Goal: Task Accomplishment & Management: Manage account settings

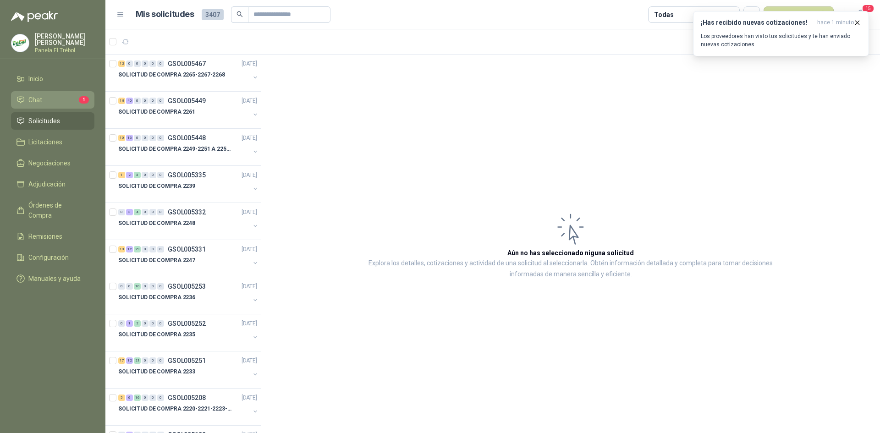
click at [40, 105] on span "Chat" at bounding box center [35, 100] width 14 height 10
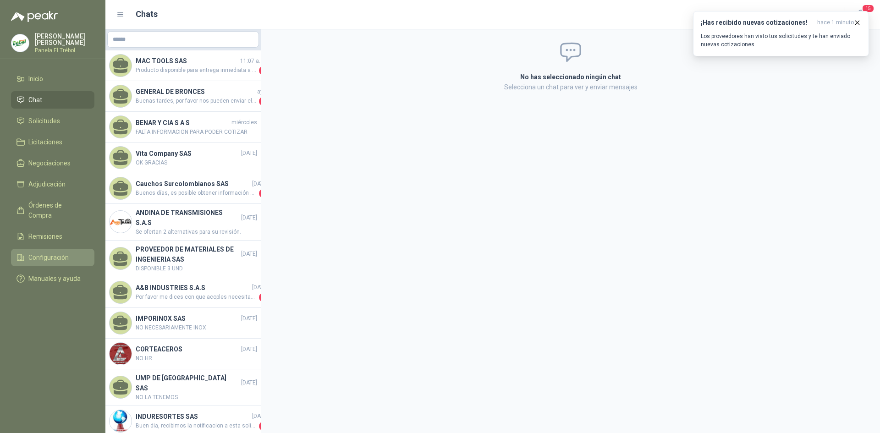
click at [46, 253] on span "Configuración" at bounding box center [48, 257] width 40 height 10
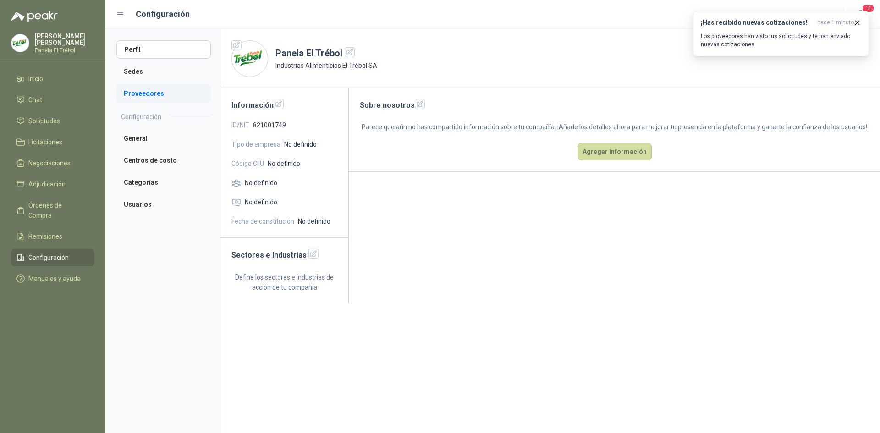
click at [158, 94] on li "Proveedores" at bounding box center [163, 93] width 94 height 18
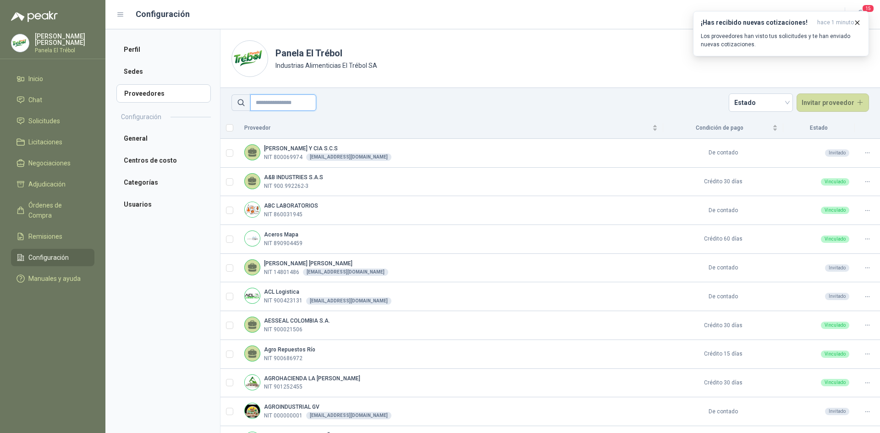
click at [273, 103] on input "text" at bounding box center [283, 102] width 66 height 16
type input "*******"
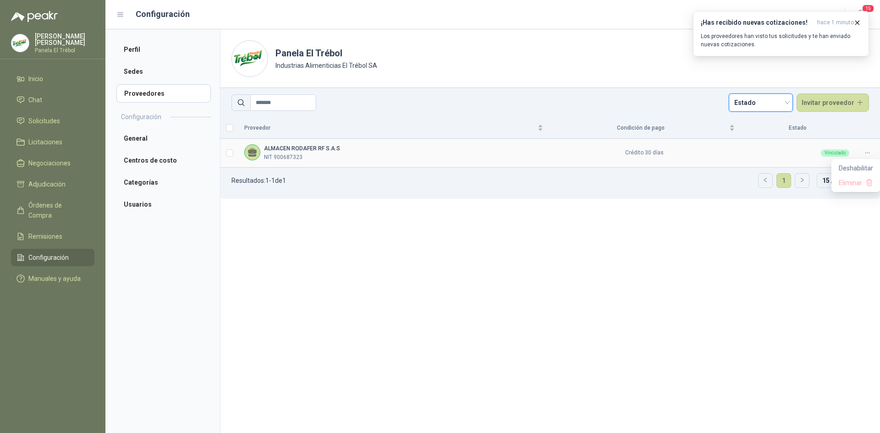
click at [868, 153] on icon at bounding box center [867, 152] width 7 height 7
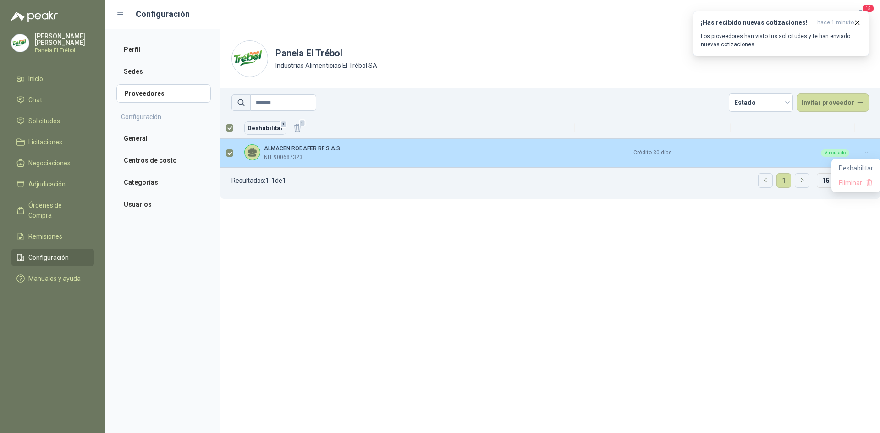
click at [864, 154] on icon at bounding box center [867, 152] width 7 height 7
click at [853, 168] on span "Deshabilitar" at bounding box center [855, 168] width 34 height 10
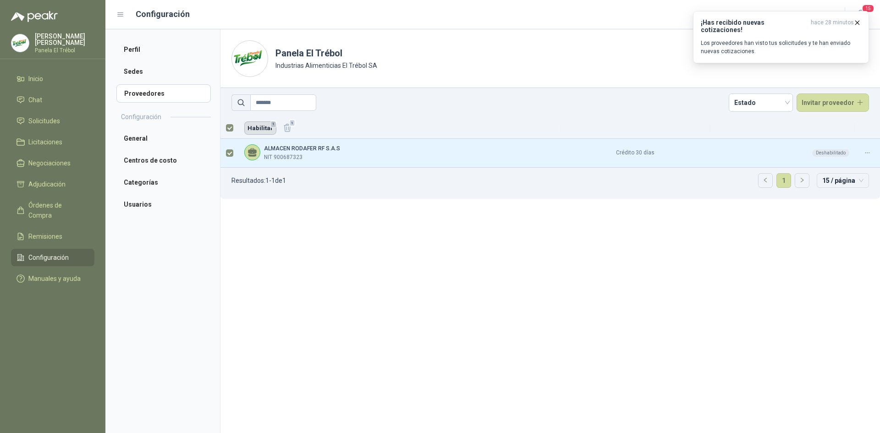
click at [263, 127] on button "Habilitar 1" at bounding box center [260, 127] width 32 height 13
click at [841, 105] on button "Invitar proveedor" at bounding box center [832, 102] width 73 height 18
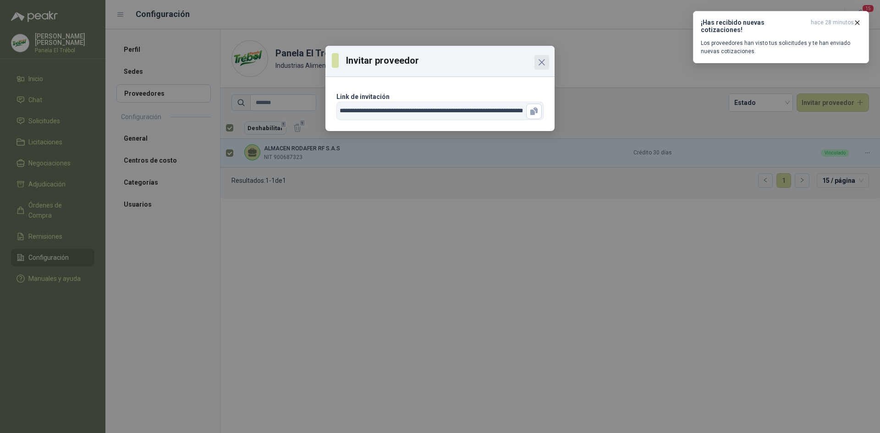
click at [542, 65] on icon "Close" at bounding box center [541, 62] width 11 height 11
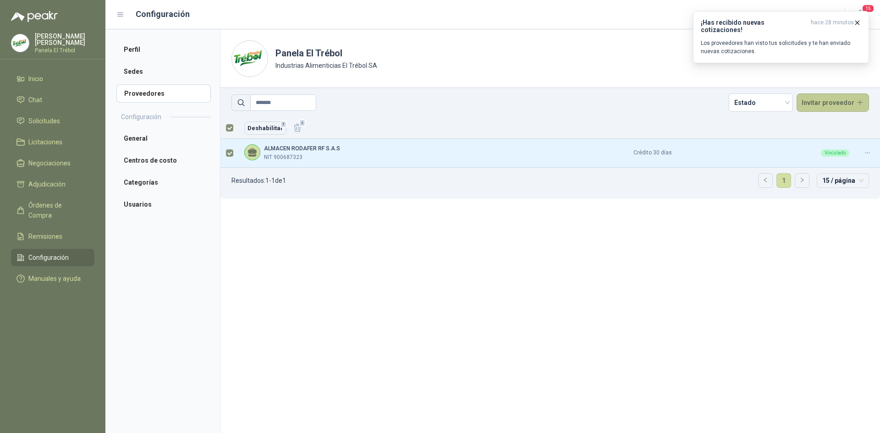
click at [861, 103] on button "Invitar proveedor" at bounding box center [832, 102] width 73 height 18
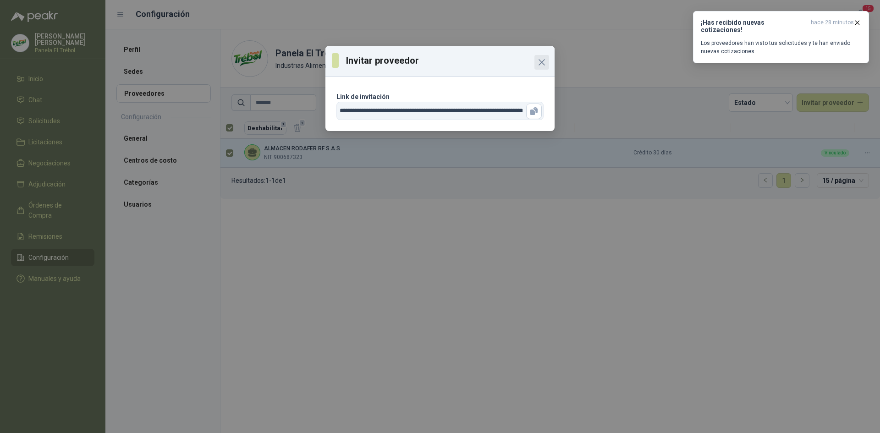
click at [542, 61] on icon "Close" at bounding box center [541, 62] width 5 height 5
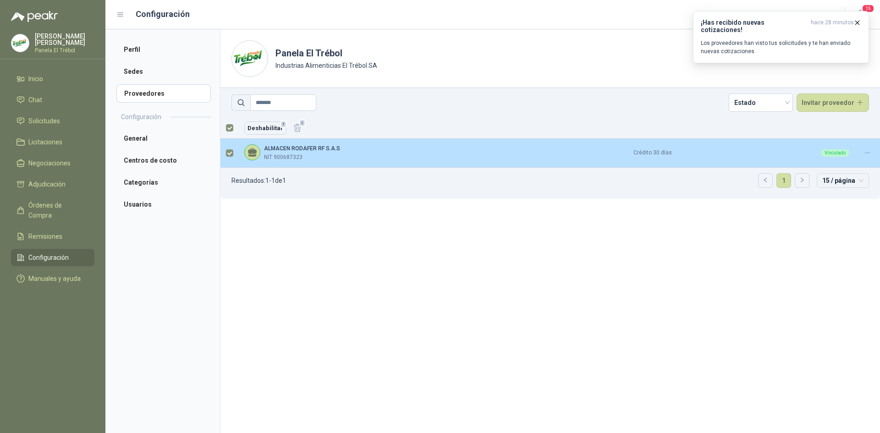
click at [346, 155] on div "ALMACEN RODAFER RF S.A.S NIT 900687323" at bounding box center [406, 152] width 325 height 17
click at [868, 152] on icon at bounding box center [867, 152] width 7 height 7
click at [855, 167] on span "Deshabilitar" at bounding box center [855, 168] width 34 height 10
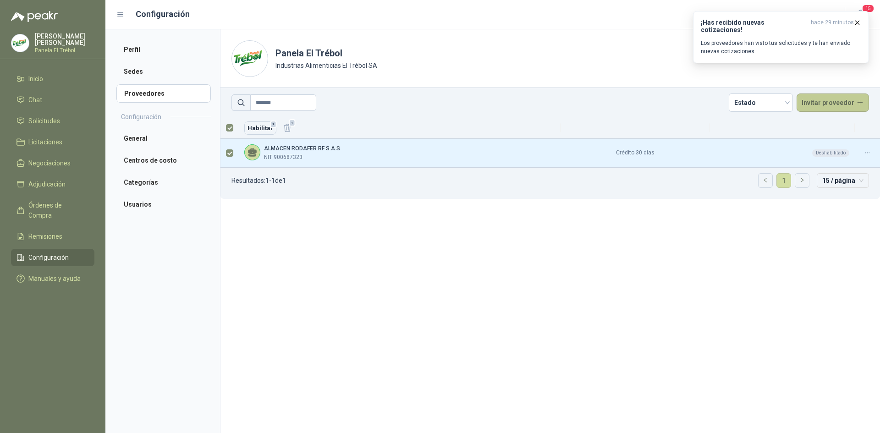
click at [836, 103] on button "Invitar proveedor" at bounding box center [832, 102] width 73 height 18
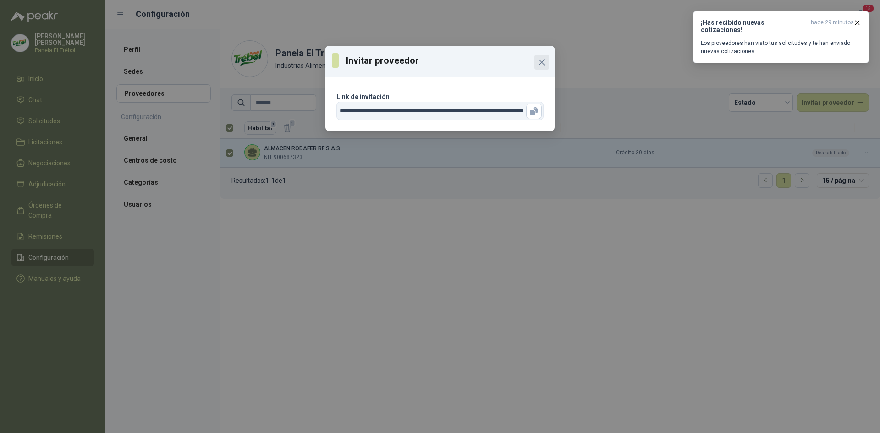
click at [545, 65] on icon "Close" at bounding box center [541, 62] width 11 height 11
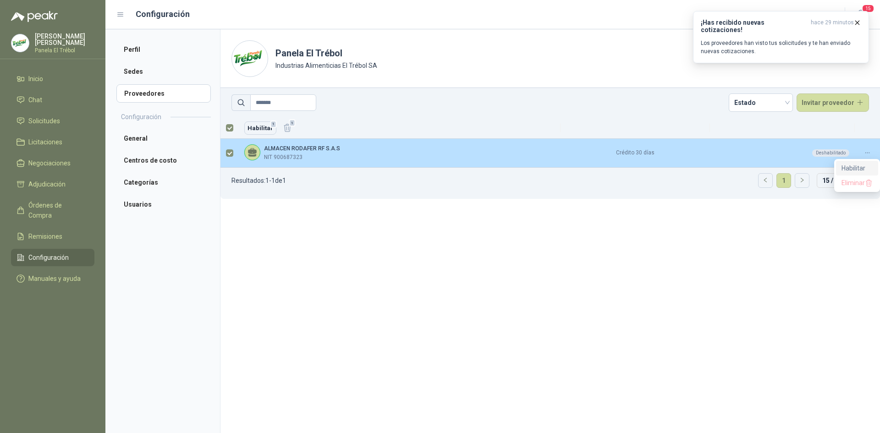
click at [856, 167] on span "Habilitar" at bounding box center [857, 168] width 32 height 10
click at [826, 155] on div "Vinculado" at bounding box center [835, 152] width 28 height 7
drag, startPoint x: 832, startPoint y: 154, endPoint x: 655, endPoint y: 123, distance: 180.0
click at [655, 123] on th at bounding box center [652, 128] width 156 height 22
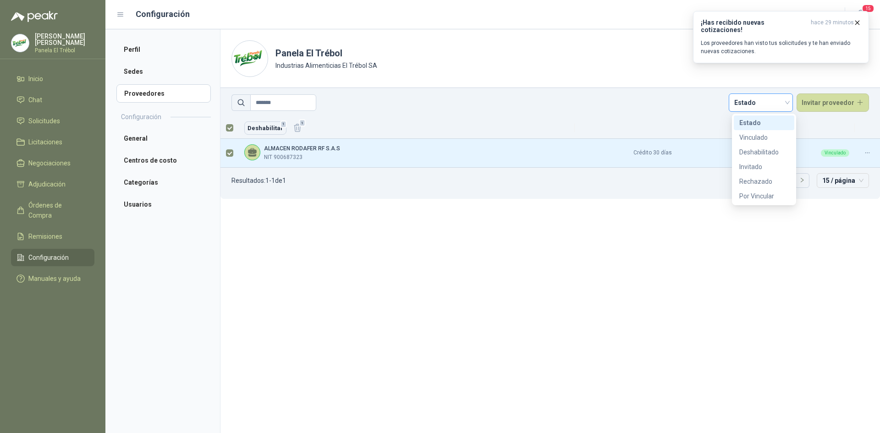
click at [791, 102] on div "Estado" at bounding box center [760, 102] width 64 height 18
click at [787, 103] on span "Estado" at bounding box center [760, 103] width 53 height 14
click at [650, 118] on th at bounding box center [652, 128] width 156 height 22
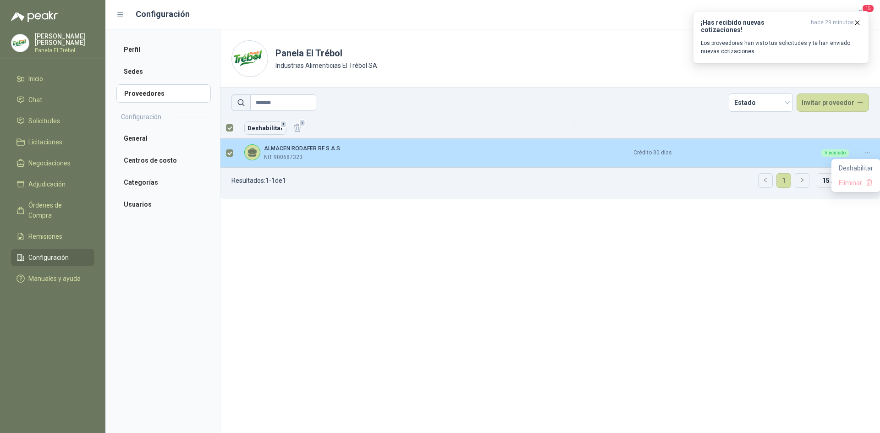
click at [868, 153] on icon at bounding box center [867, 152] width 7 height 7
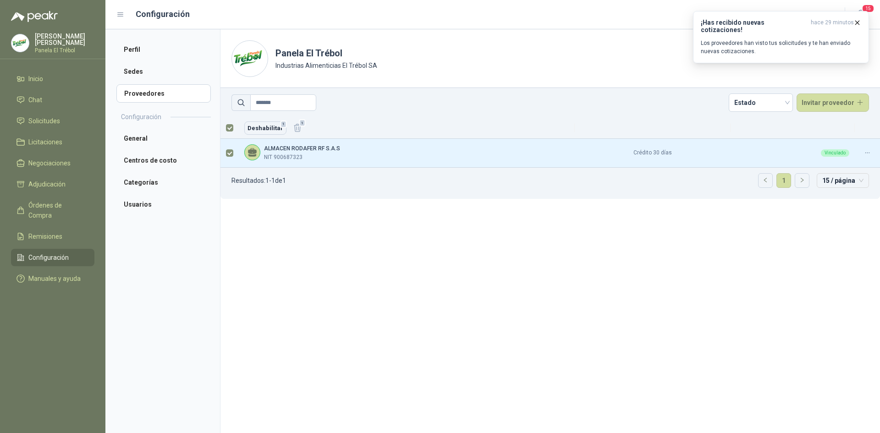
click at [776, 253] on section "Panela El Trébol Industrias Alimenticias El Trébol SA Comprador ******* Estado …" at bounding box center [550, 231] width 660 height 404
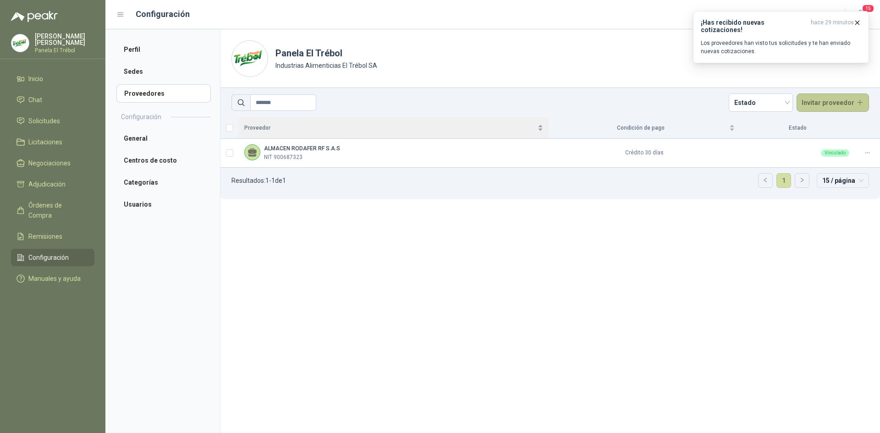
click at [859, 100] on button "Invitar proveedor" at bounding box center [832, 102] width 73 height 18
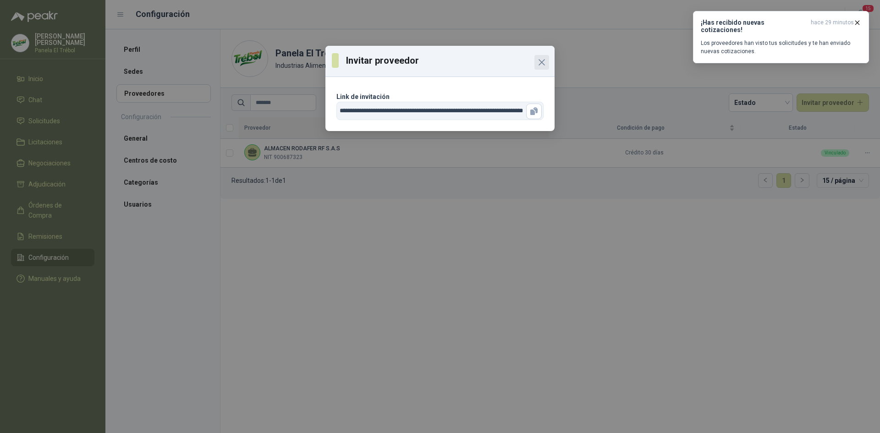
click at [541, 63] on icon "Close" at bounding box center [541, 62] width 5 height 5
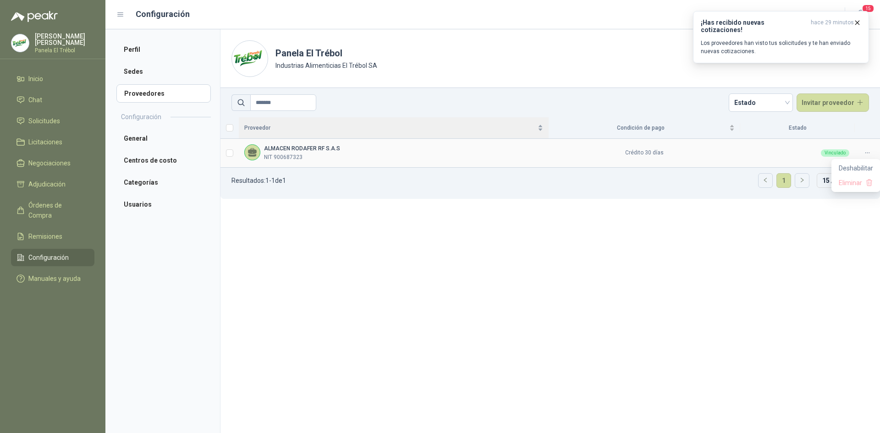
click at [870, 153] on icon at bounding box center [867, 152] width 7 height 7
drag, startPoint x: 704, startPoint y: 278, endPoint x: 608, endPoint y: 268, distance: 96.7
click at [704, 278] on section "Panela El Trébol Industrias Alimenticias El Trébol SA Comprador ******* Estado …" at bounding box center [550, 231] width 660 height 404
click at [731, 129] on div "Condición de pago" at bounding box center [644, 127] width 181 height 9
click at [732, 125] on div "Condición de pago" at bounding box center [644, 127] width 181 height 9
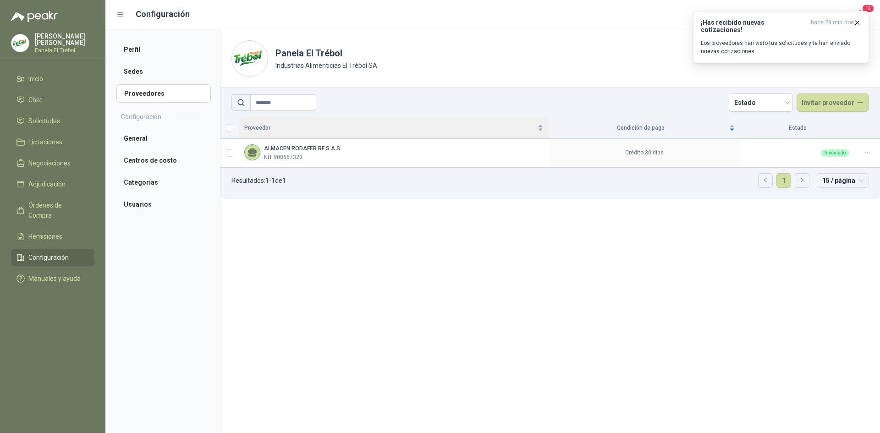
click at [727, 250] on section "Panela El Trébol Industrias Alimenticias El Trébol SA Comprador ******* Estado …" at bounding box center [550, 231] width 660 height 404
